Goal: Navigation & Orientation: Find specific page/section

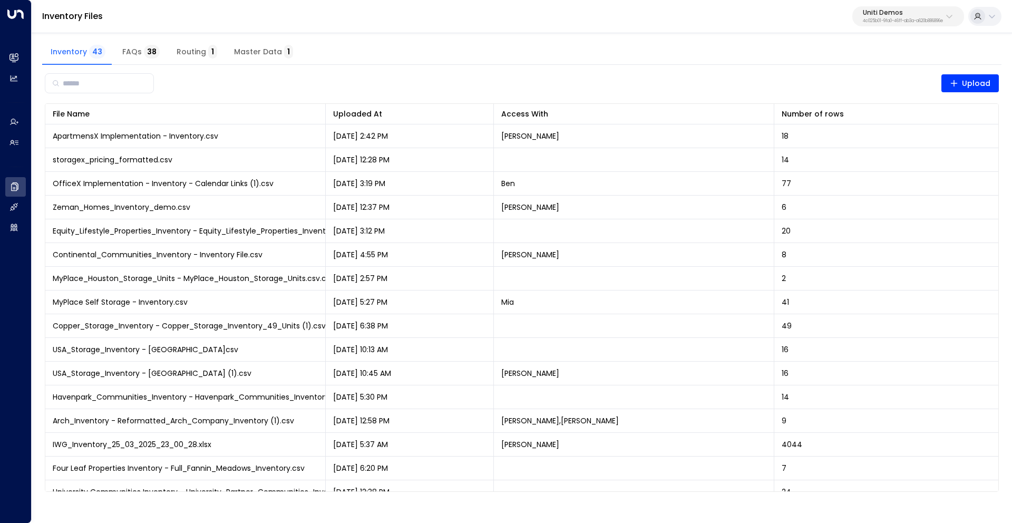
scroll to position [452, 0]
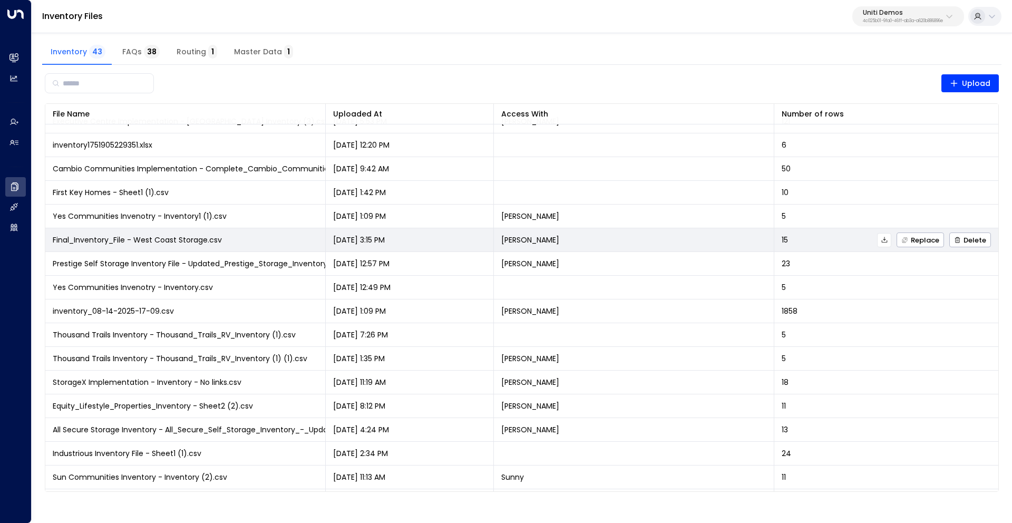
scroll to position [467, 0]
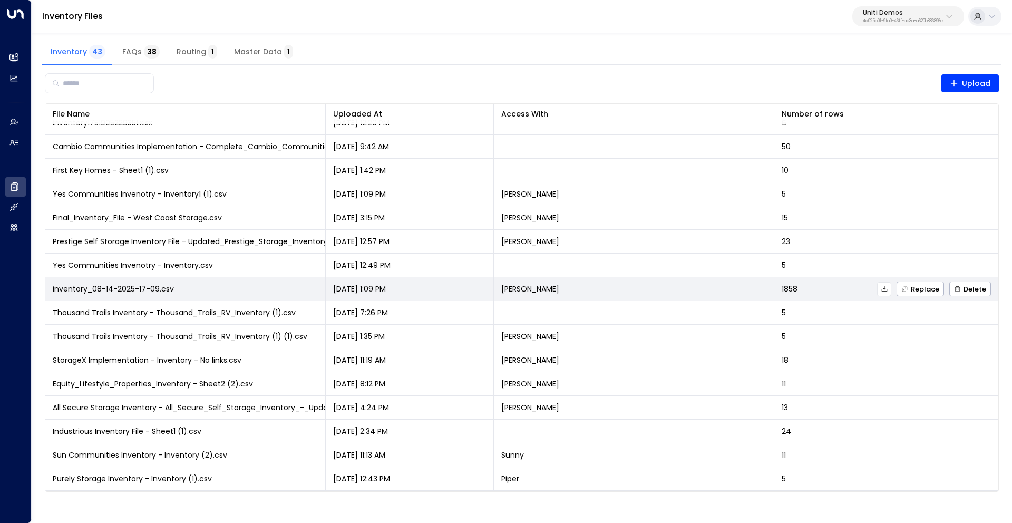
scroll to position [489, 0]
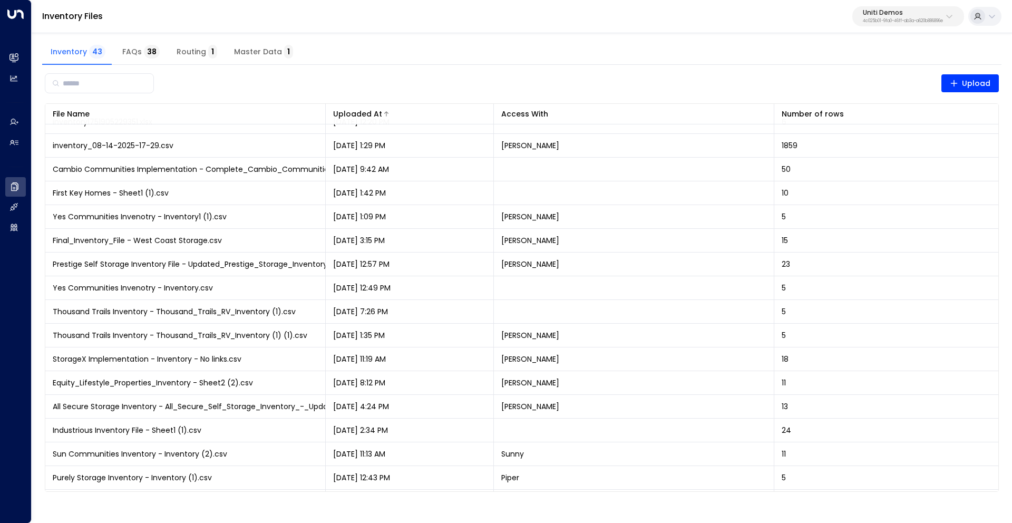
click at [364, 109] on div "Uploaded At" at bounding box center [357, 114] width 49 height 13
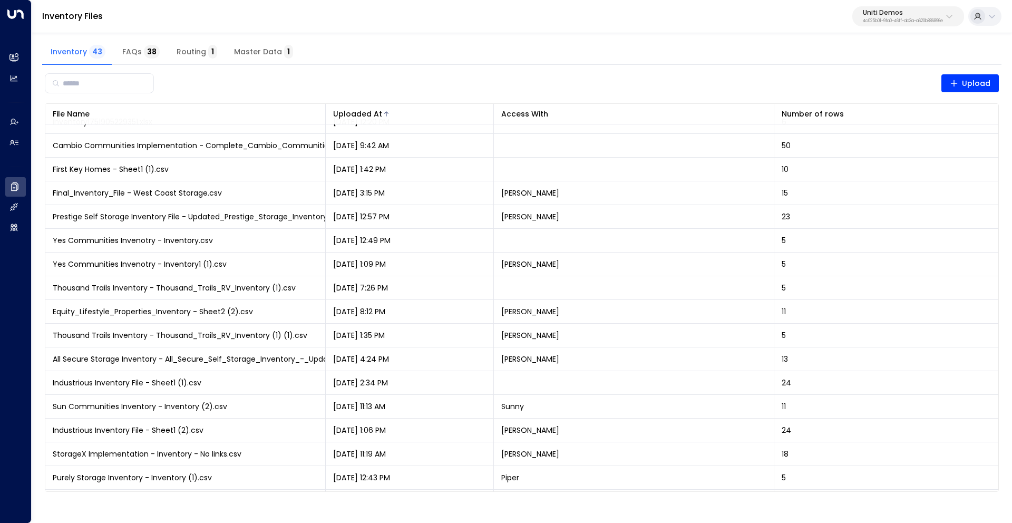
click at [364, 109] on div "Uploaded At" at bounding box center [357, 114] width 49 height 13
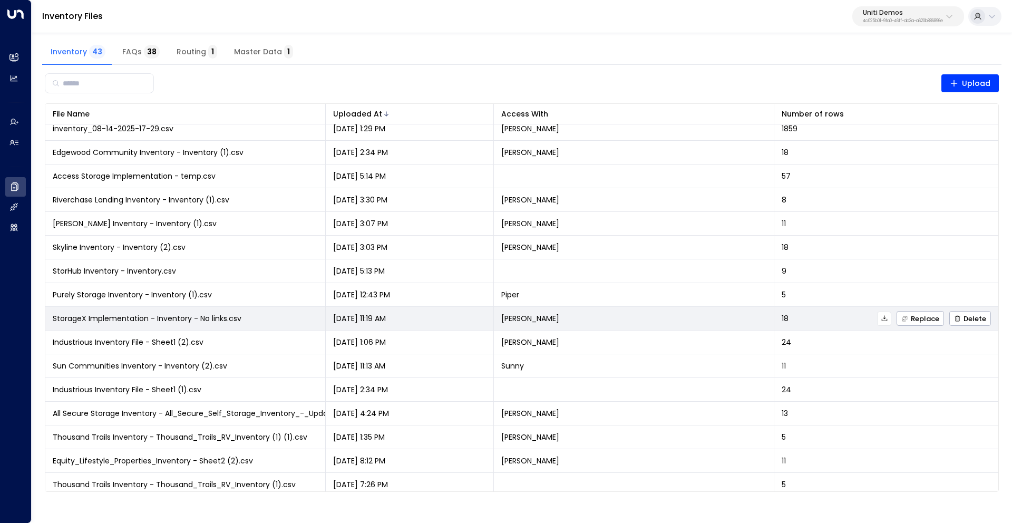
scroll to position [0, 0]
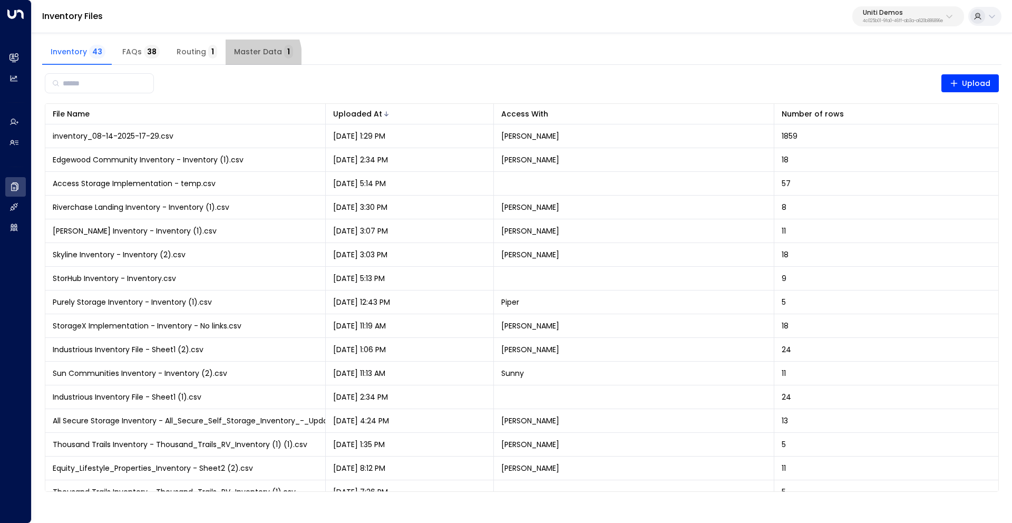
click at [242, 56] on span "Master Data 1" at bounding box center [263, 51] width 59 height 9
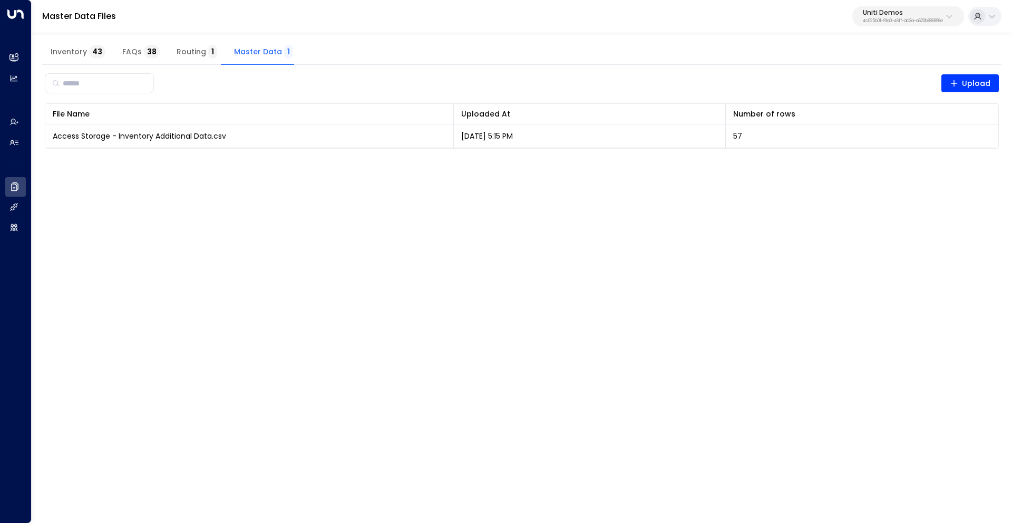
click at [128, 56] on span "FAQs 38" at bounding box center [140, 51] width 37 height 9
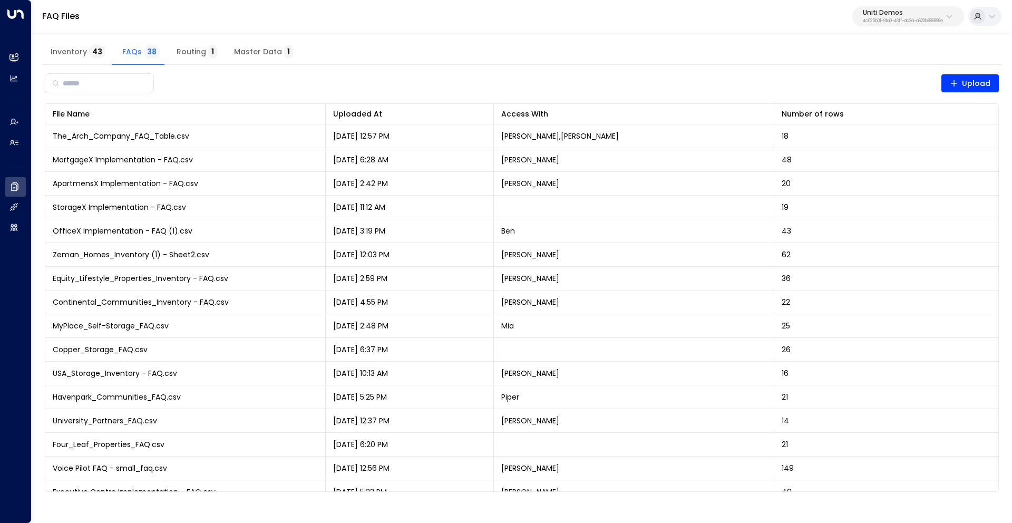
click at [197, 49] on span "Routing 1" at bounding box center [197, 51] width 41 height 9
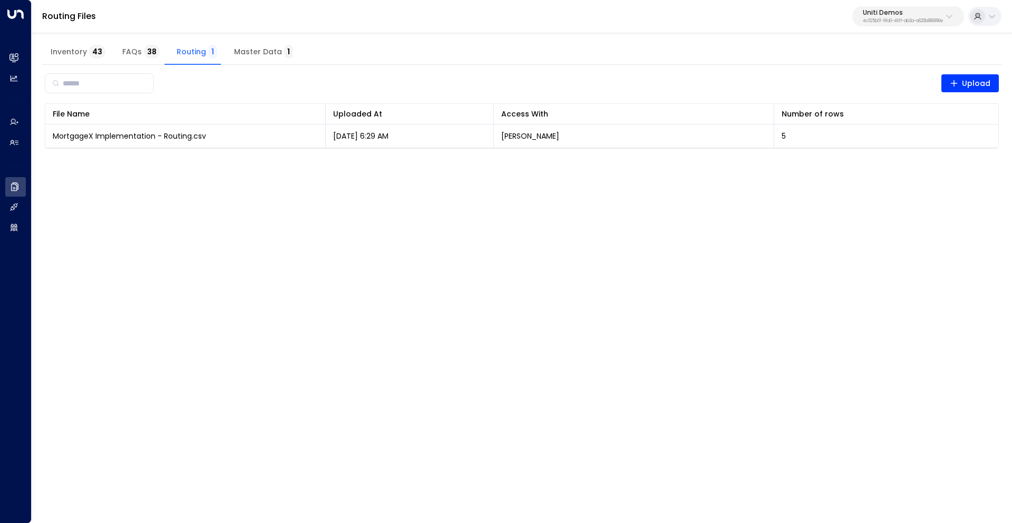
click at [254, 49] on span "Master Data 1" at bounding box center [263, 51] width 59 height 9
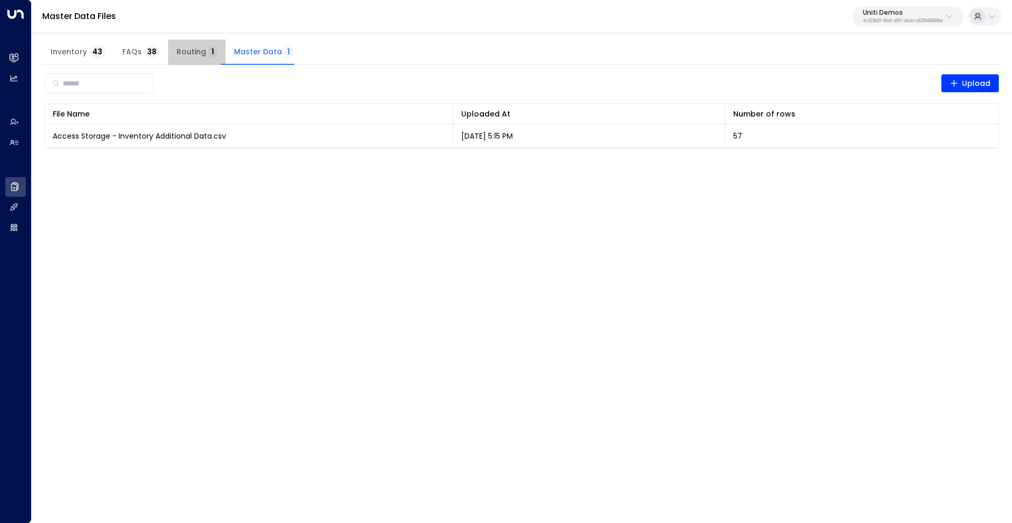
click at [184, 59] on button "Routing 1" at bounding box center [196, 52] width 57 height 25
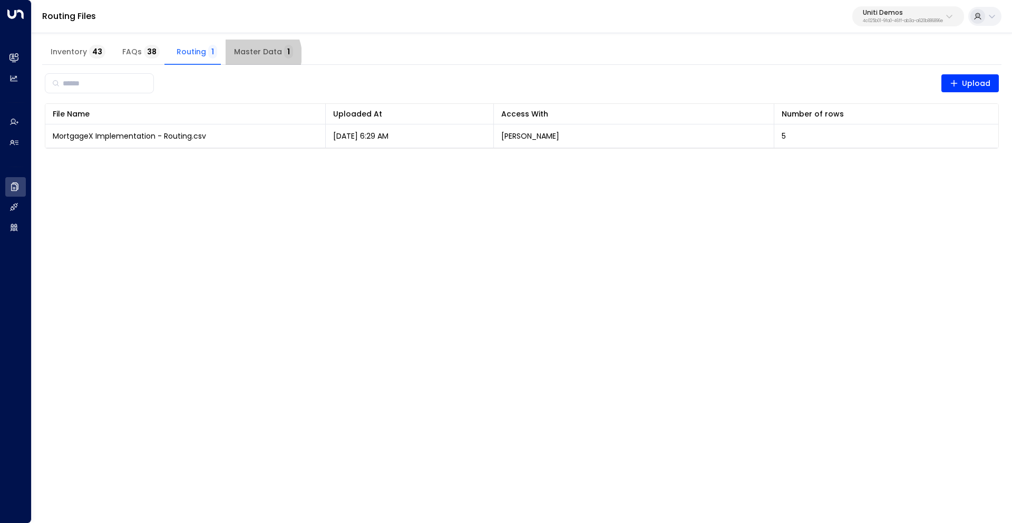
click at [251, 55] on span "Master Data 1" at bounding box center [263, 51] width 59 height 9
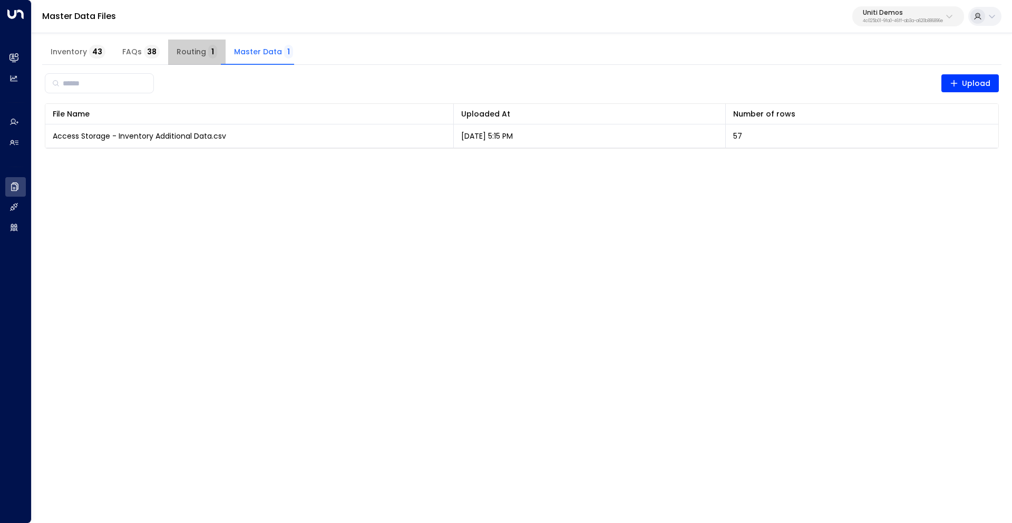
click at [219, 55] on button "Routing 1" at bounding box center [196, 52] width 57 height 25
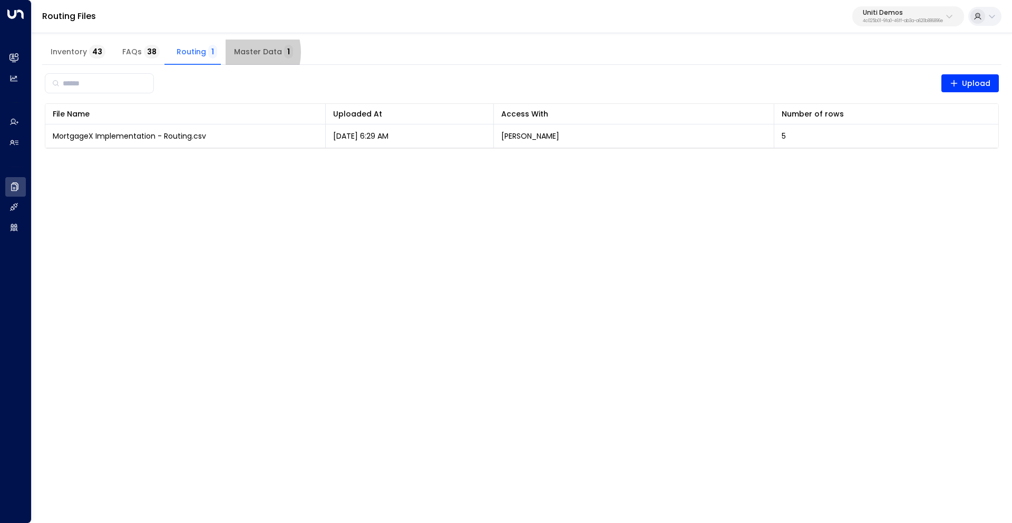
click at [237, 52] on span "Master Data 1" at bounding box center [263, 51] width 59 height 9
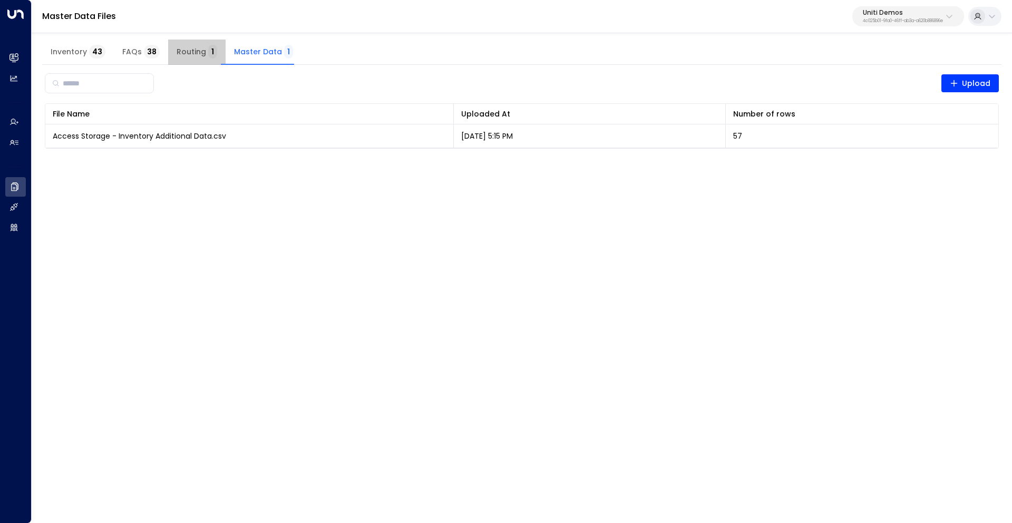
click at [202, 53] on span "Routing 1" at bounding box center [197, 51] width 41 height 9
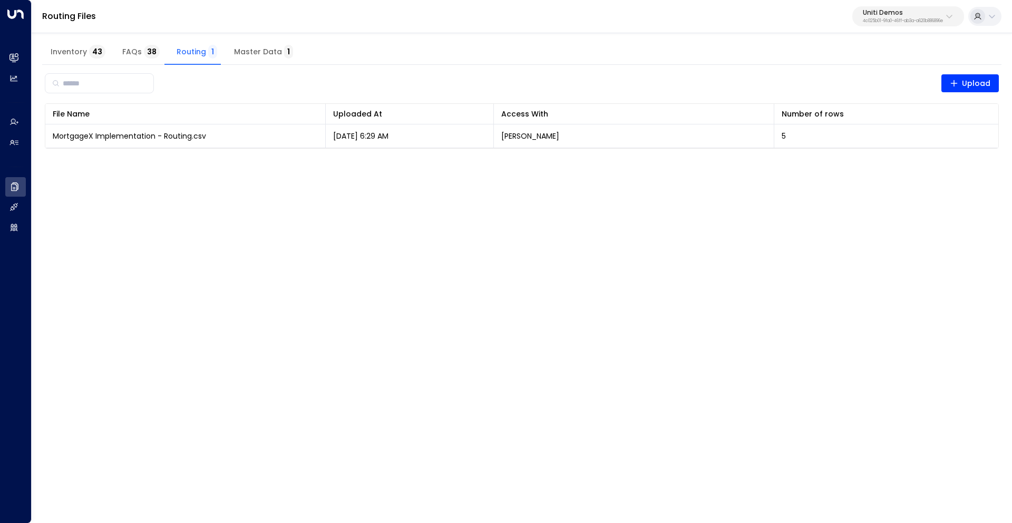
click at [85, 51] on span "Inventory 43" at bounding box center [78, 51] width 55 height 9
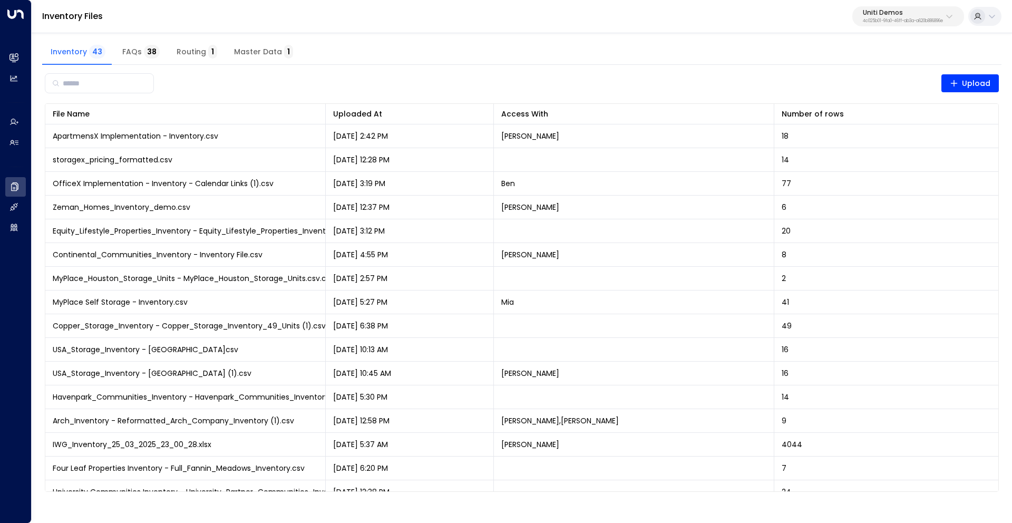
click at [117, 51] on button "FAQs 38" at bounding box center [141, 52] width 54 height 25
